Goal: Information Seeking & Learning: Learn about a topic

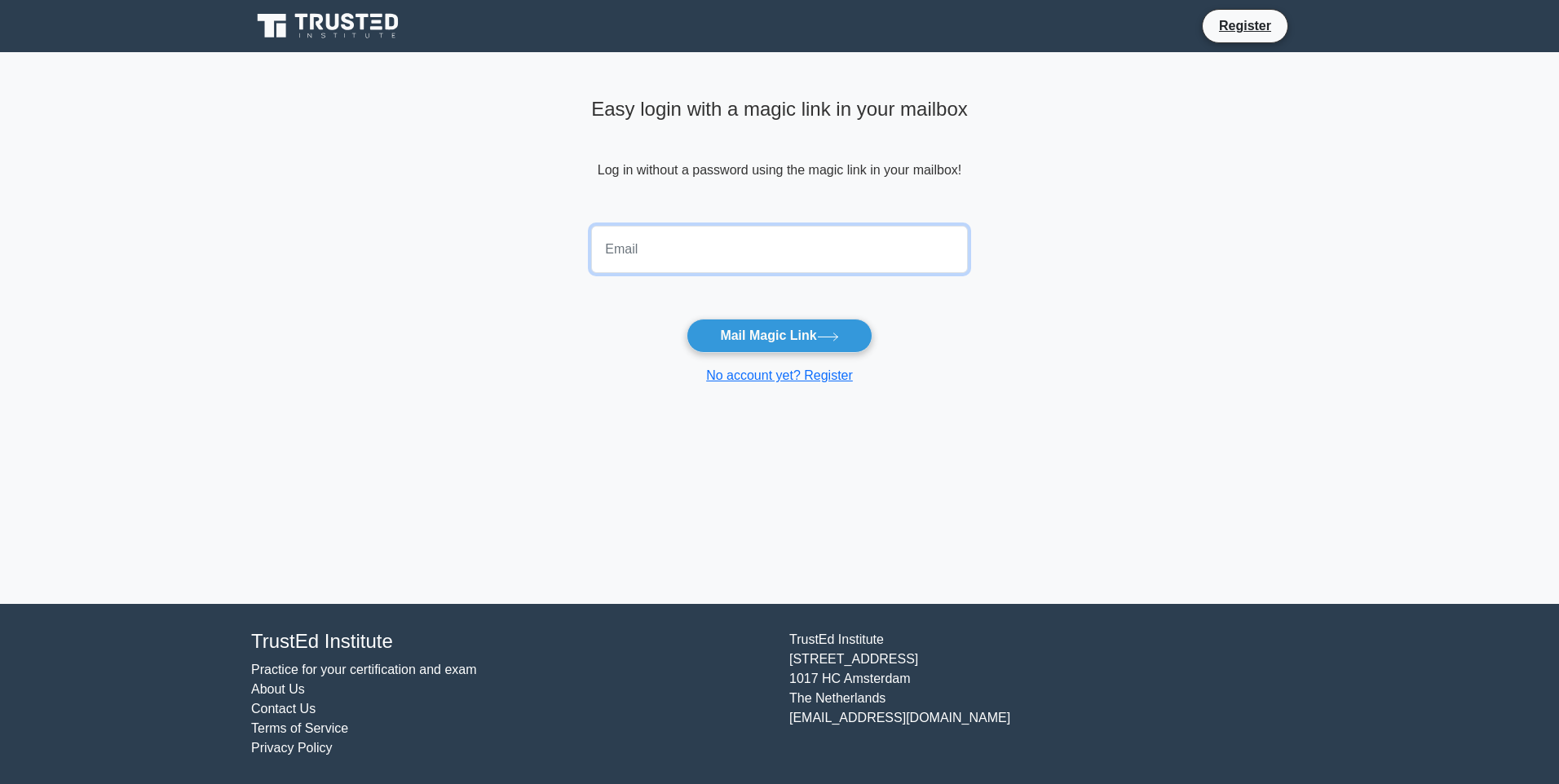
click at [716, 260] on input "email" at bounding box center [780, 249] width 377 height 47
type input "Geraldo001alv@gmail.com"
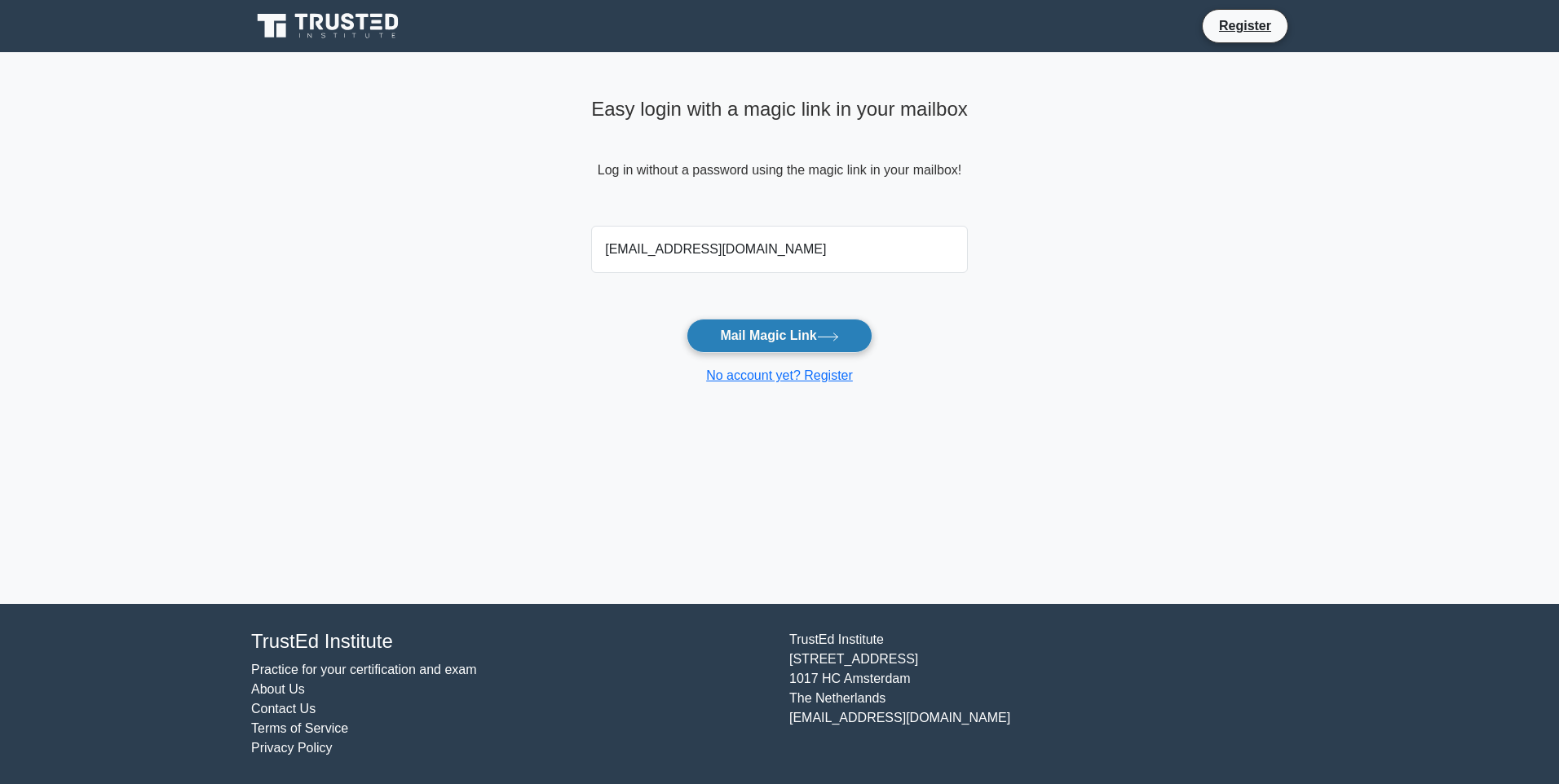
click at [741, 345] on button "Mail Magic Link" at bounding box center [779, 336] width 185 height 34
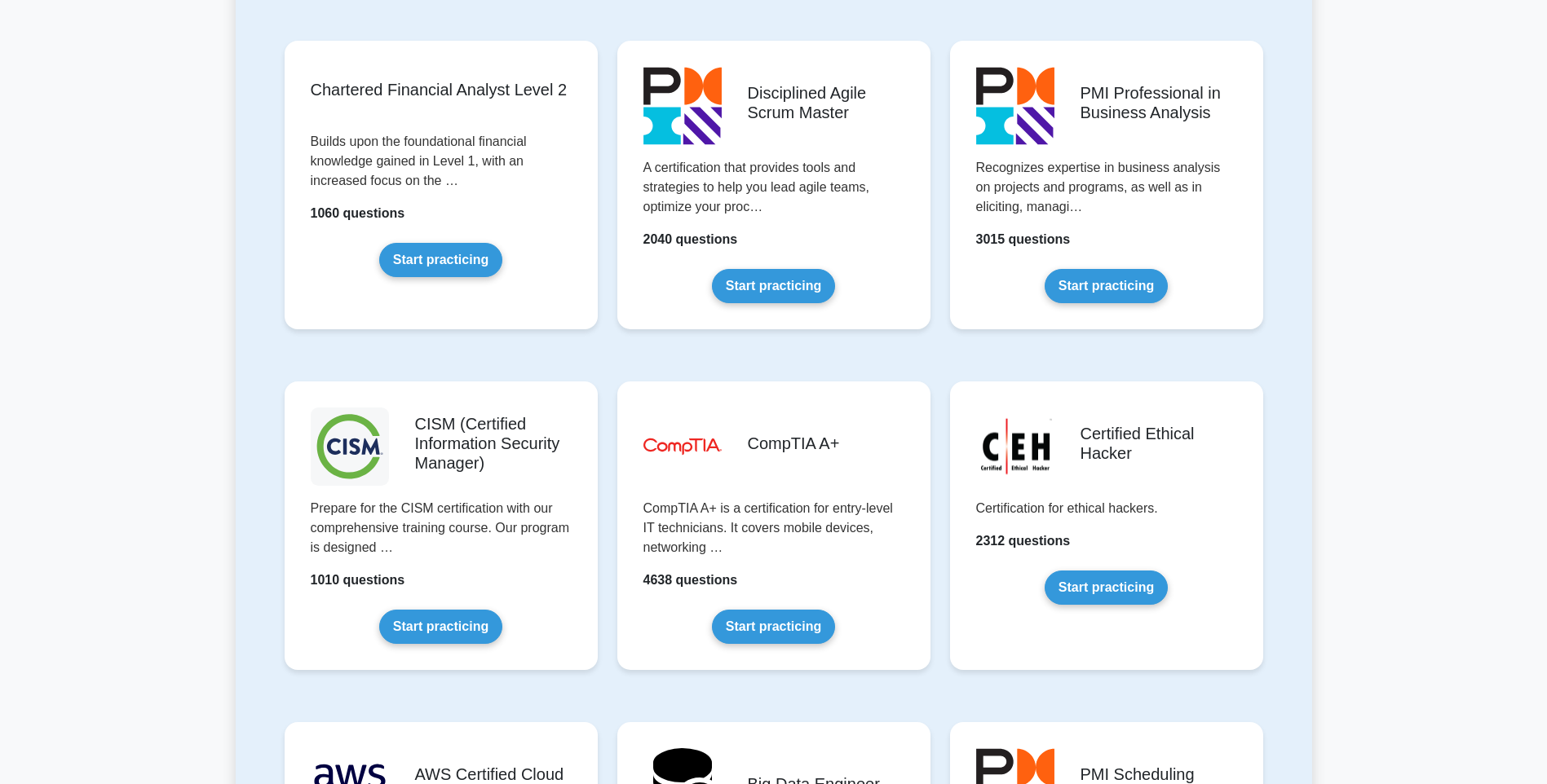
scroll to position [2031, 0]
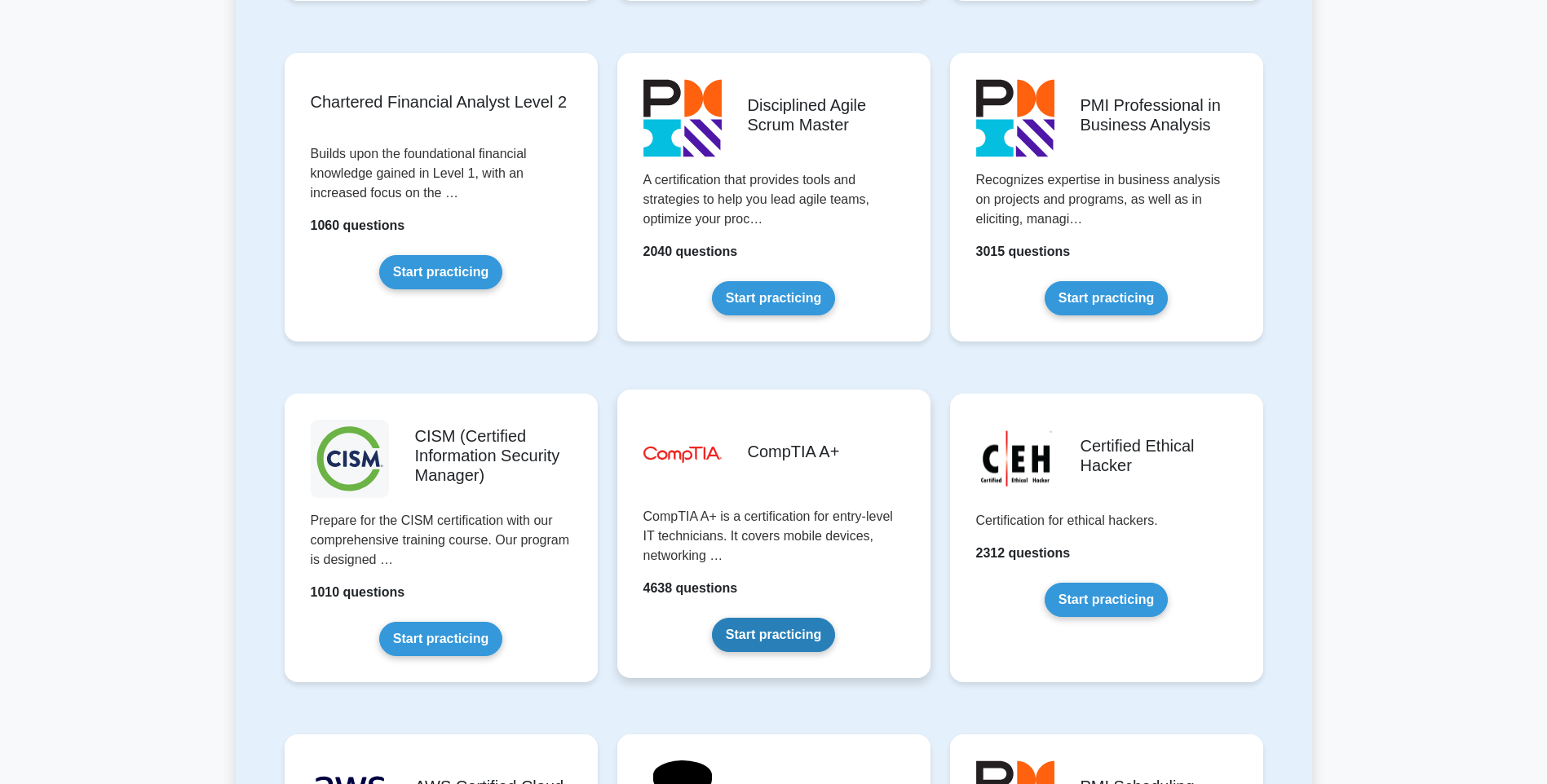
click at [790, 643] on link "Start practicing" at bounding box center [774, 635] width 123 height 34
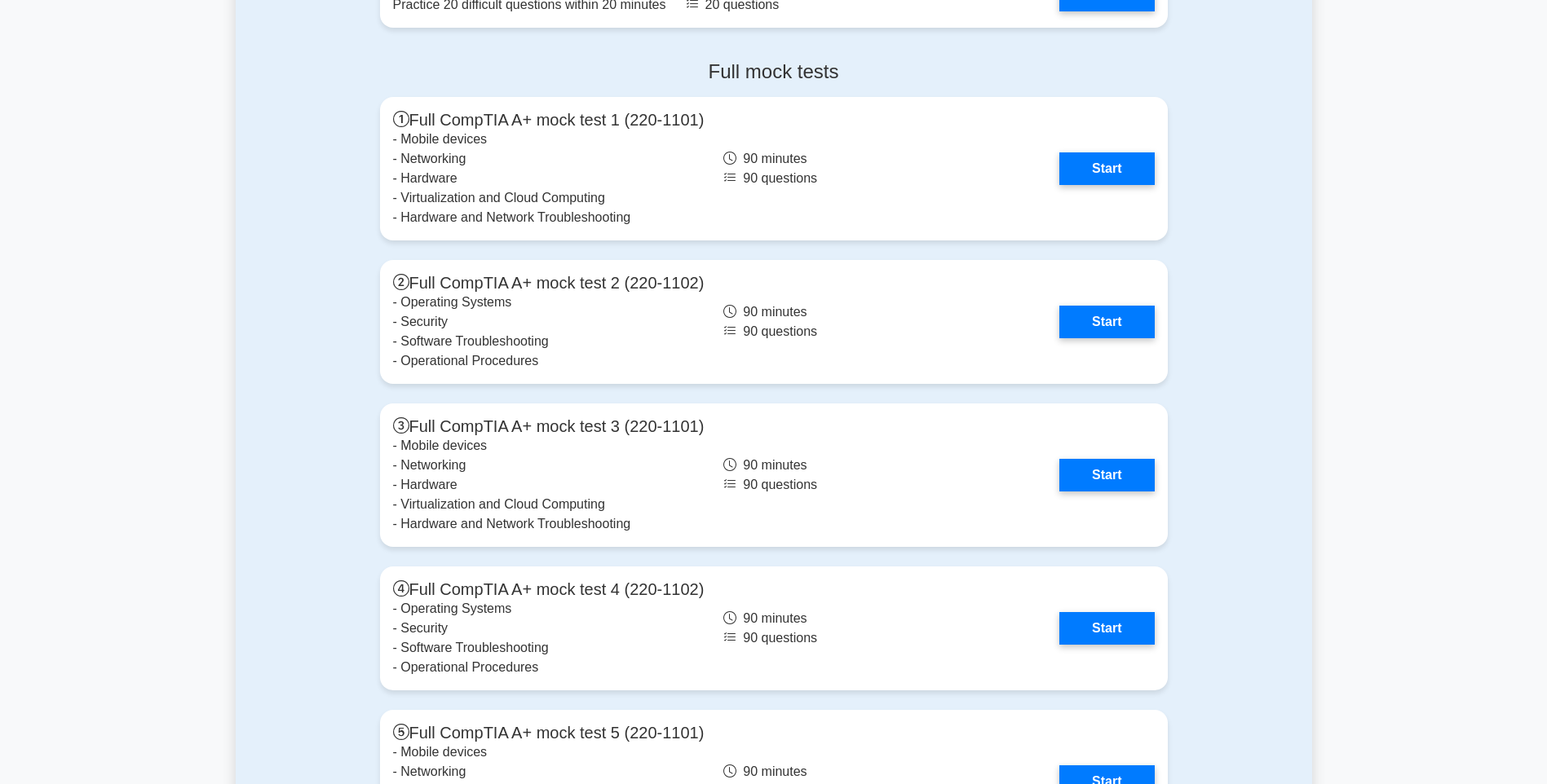
scroll to position [4475, 0]
